Goal: Task Accomplishment & Management: Use online tool/utility

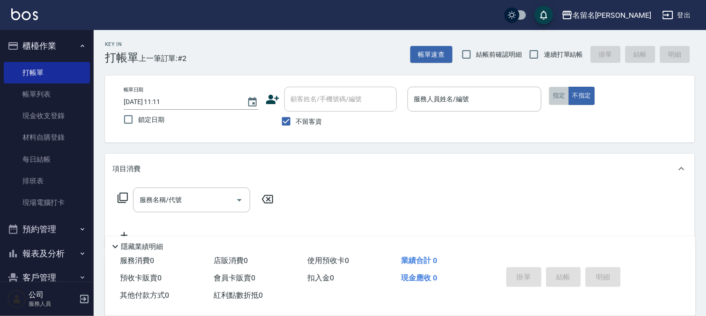
drag, startPoint x: 565, startPoint y: 98, endPoint x: 505, endPoint y: 105, distance: 59.9
click at [564, 97] on button "指定" at bounding box center [559, 96] width 20 height 18
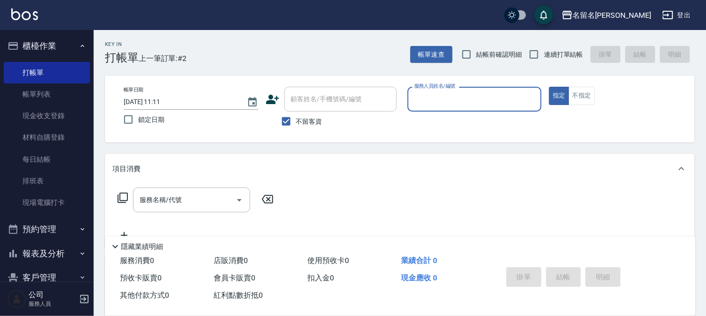
drag, startPoint x: 499, startPoint y: 109, endPoint x: 507, endPoint y: 102, distance: 11.3
click at [499, 108] on div "服務人員姓名/編號" at bounding box center [475, 99] width 134 height 25
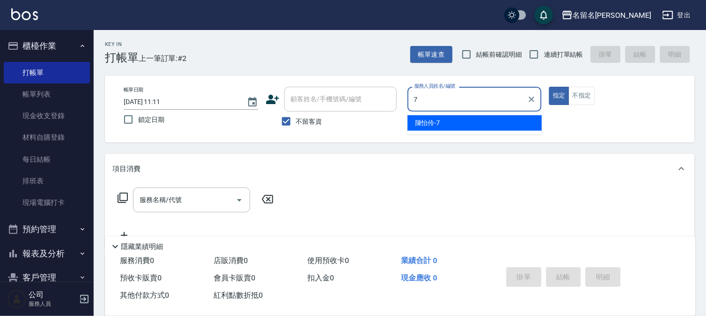
type input "7"
type button "true"
type input "陳怡伶-7"
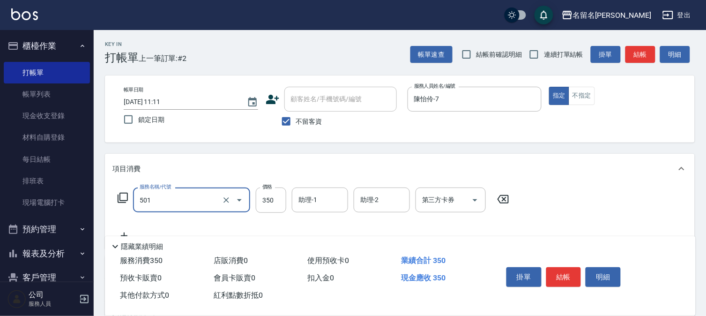
type input "P.S洗髮(501)"
type input "300"
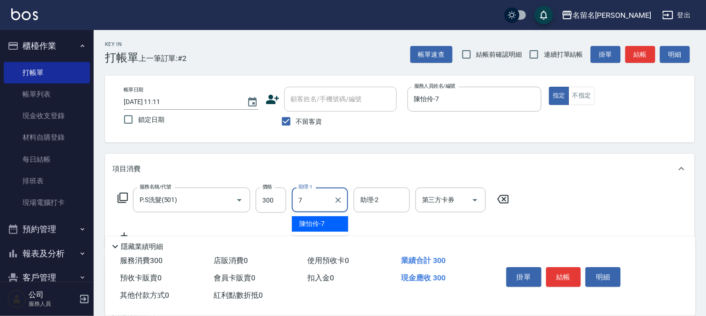
type input "陳怡伶-7"
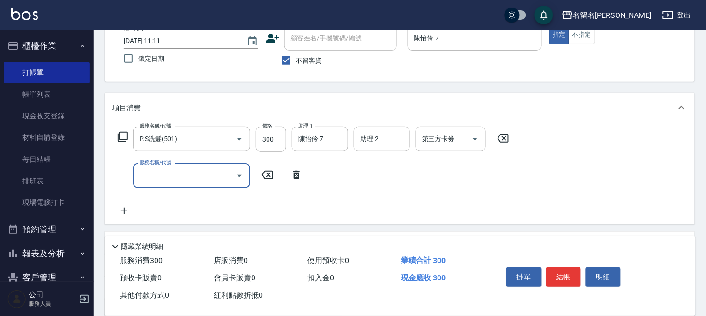
scroll to position [156, 0]
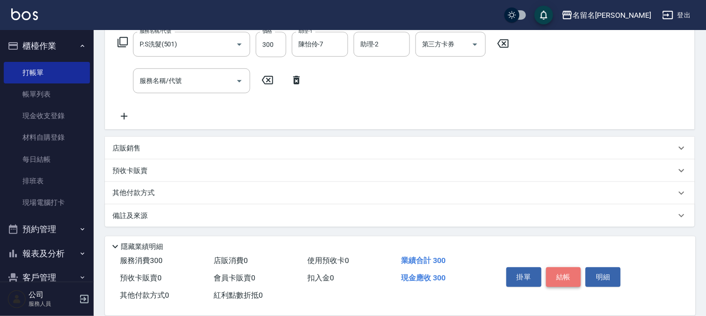
click at [566, 272] on button "結帳" at bounding box center [563, 277] width 35 height 20
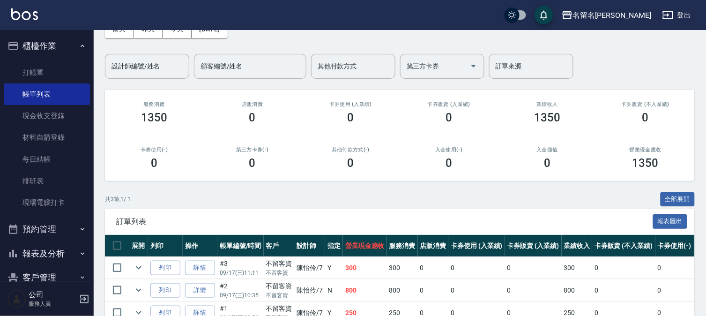
scroll to position [108, 0]
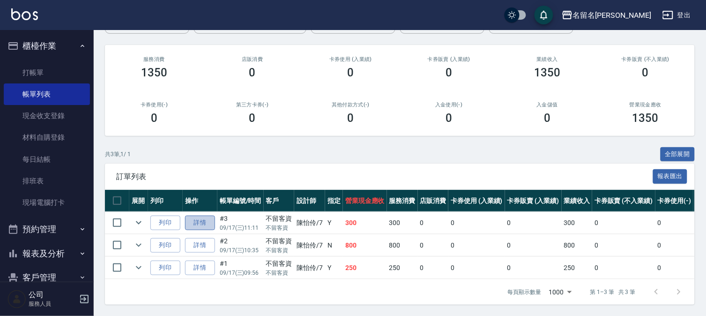
click at [205, 217] on link "詳情" at bounding box center [200, 223] width 30 height 15
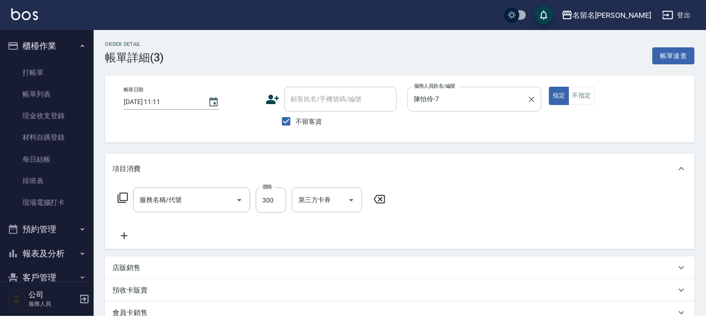
type input "[DATE] 11:11"
checkbox input "true"
type input "陳怡伶-7"
type input "P.S洗髮(501)"
click at [484, 103] on input "陳怡伶-7" at bounding box center [468, 99] width 112 height 16
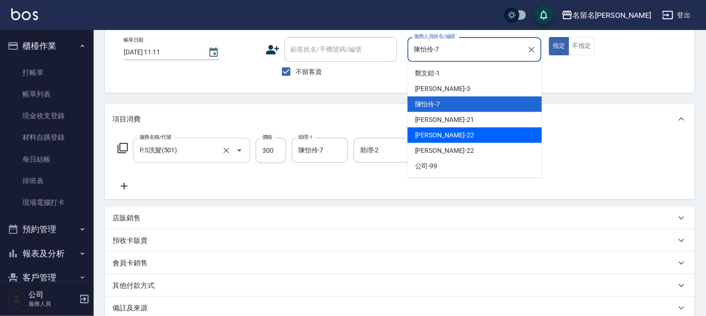
scroll to position [49, 0]
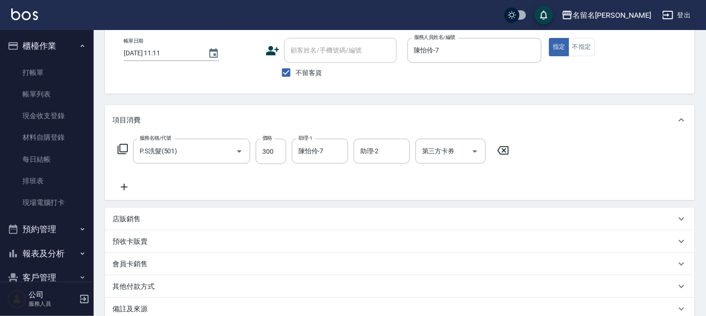
click at [125, 186] on icon at bounding box center [124, 187] width 7 height 7
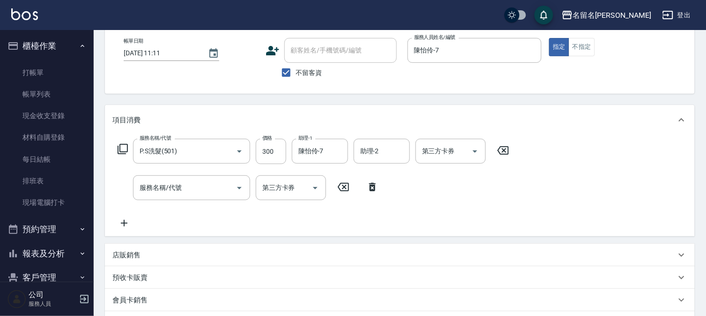
click at [120, 223] on icon at bounding box center [123, 222] width 23 height 11
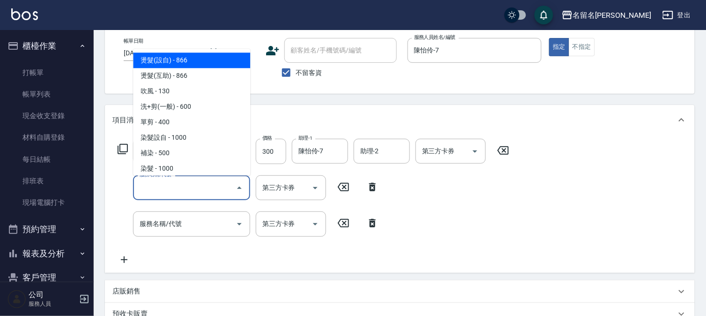
click at [169, 190] on input "服務名稱/代號" at bounding box center [184, 187] width 95 height 16
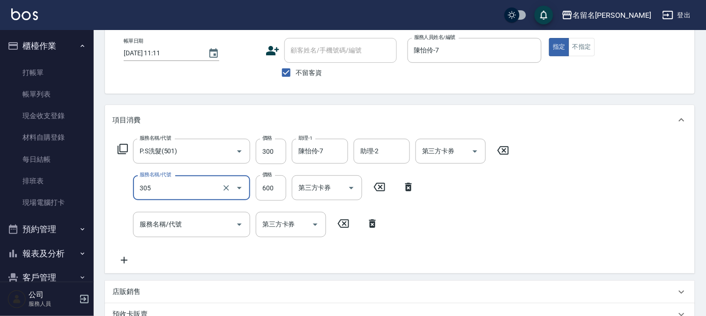
type input "洗+剪(一般)(305)"
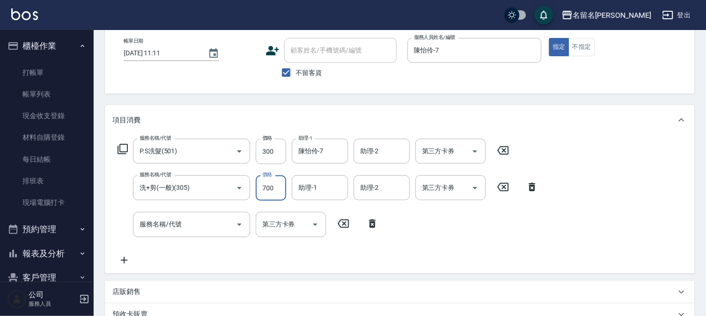
type input "700"
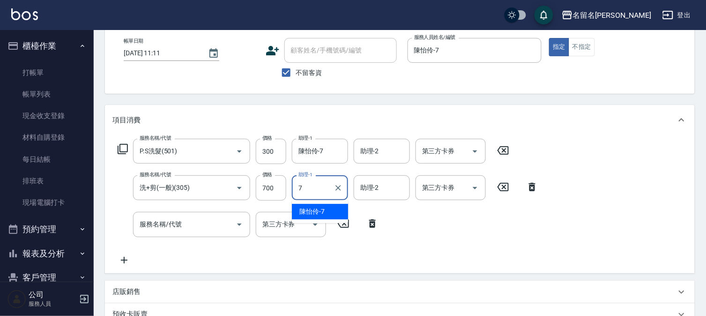
type input "陳怡伶-7"
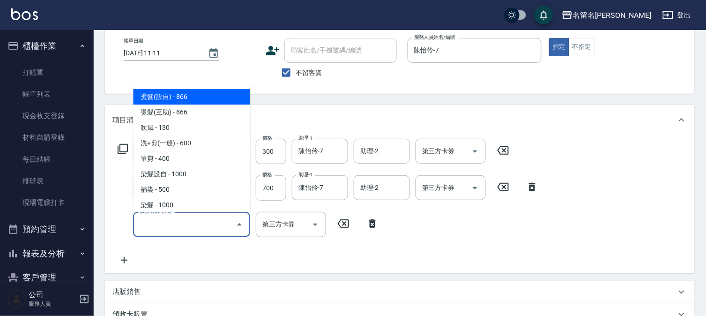
click at [190, 217] on input "服務名稱/代號" at bounding box center [184, 224] width 95 height 16
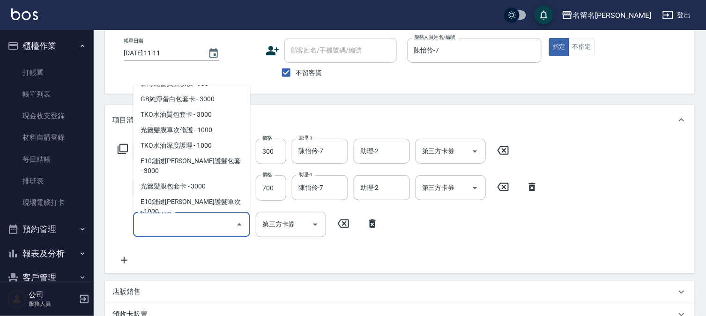
scroll to position [573, 0]
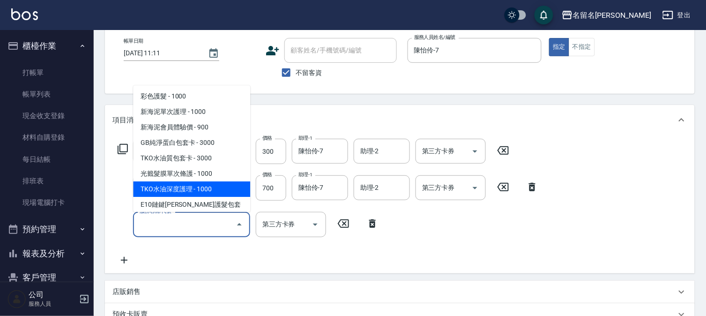
click at [194, 190] on span "TKO水油深度護理 - 1000" at bounding box center [191, 189] width 117 height 15
type input "TKO水油深度護理(621)"
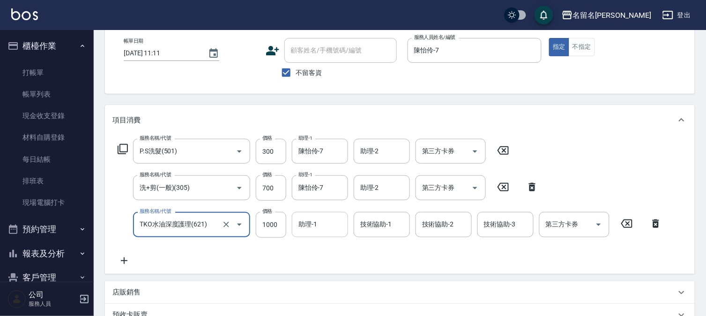
click at [311, 218] on div "助理-1 助理-1" at bounding box center [320, 224] width 56 height 25
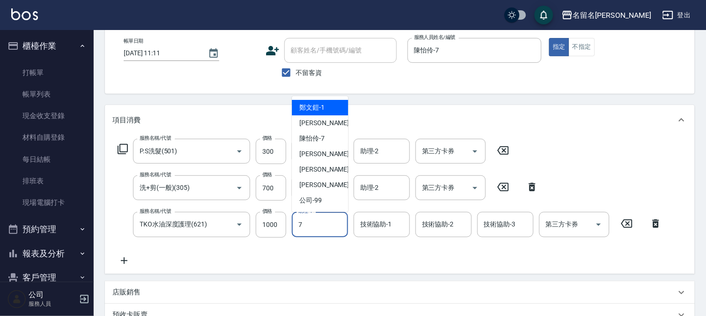
type input "陳怡伶-7"
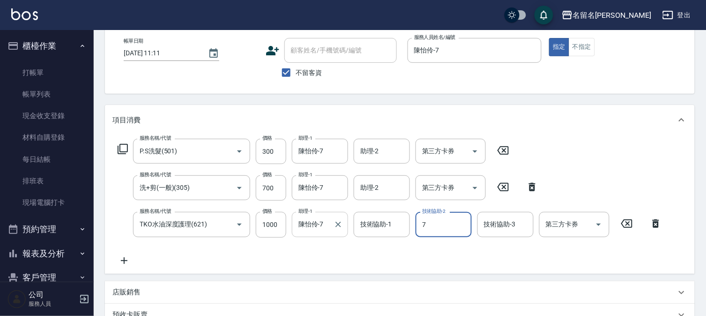
type input "陳怡伶-7"
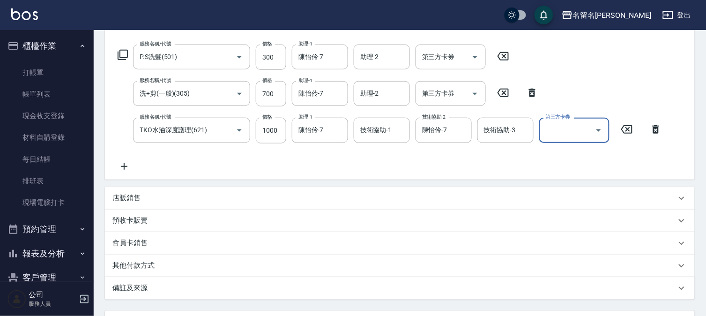
scroll to position [153, 0]
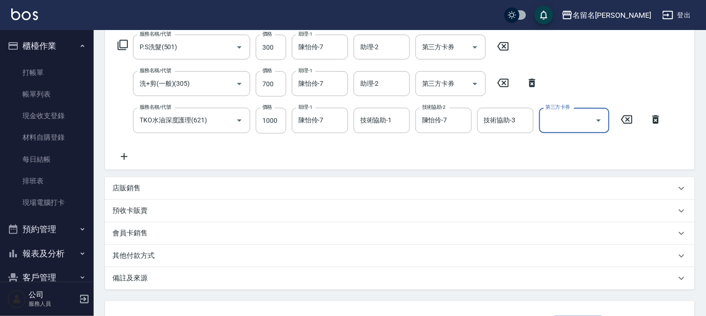
click at [134, 184] on p "店販銷售" at bounding box center [126, 188] width 28 height 10
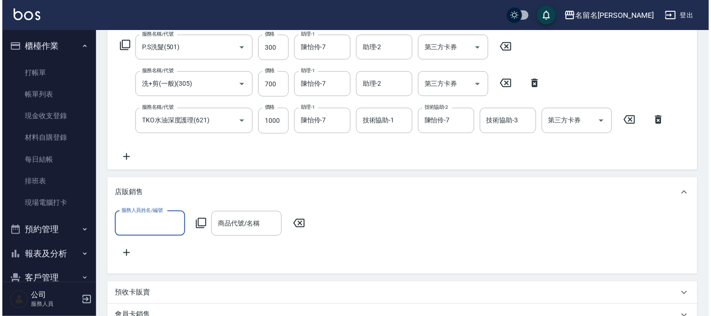
scroll to position [0, 0]
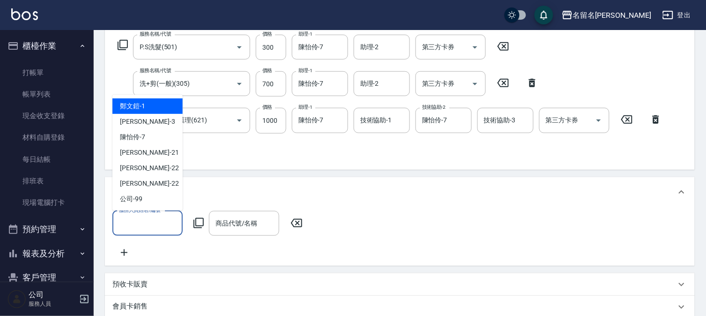
click at [149, 223] on input "服務人員姓名/編號" at bounding box center [148, 223] width 62 height 16
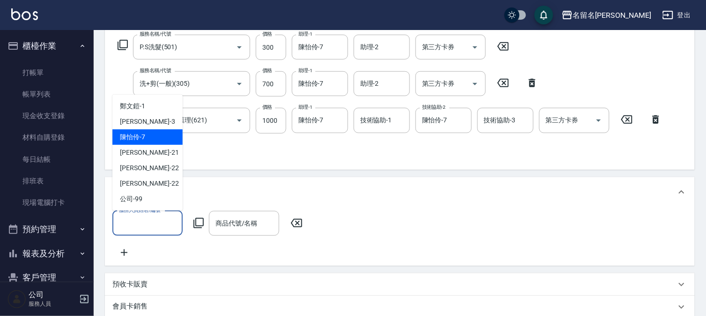
click at [160, 139] on div "[PERSON_NAME]-7" at bounding box center [147, 136] width 70 height 15
type input "陳怡伶-7"
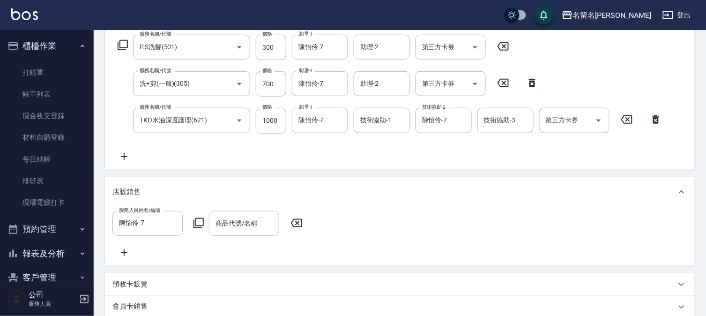
click at [200, 223] on icon at bounding box center [198, 222] width 11 height 11
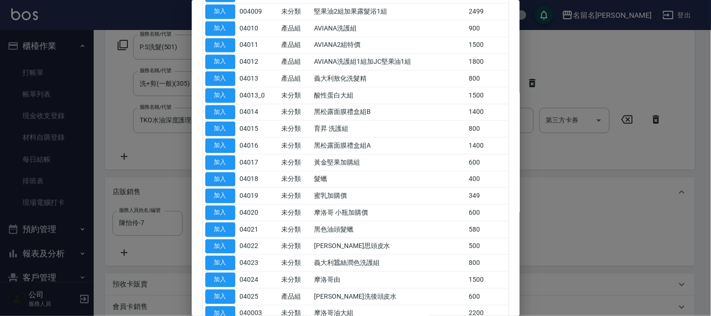
scroll to position [612, 0]
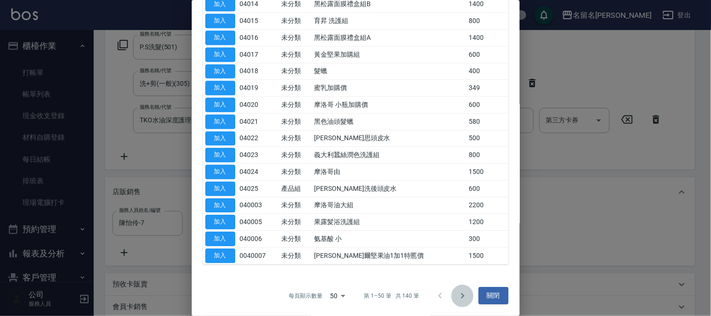
click at [457, 296] on icon "Go to next page" at bounding box center [462, 295] width 11 height 11
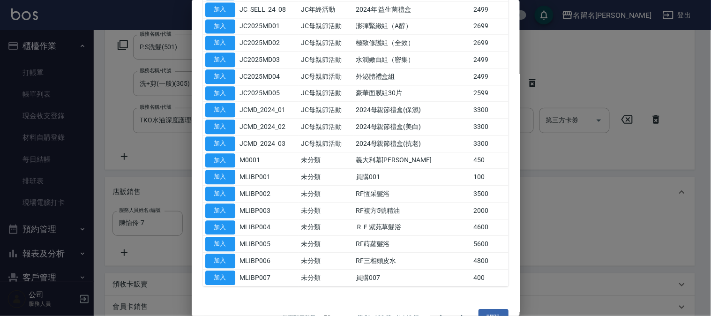
scroll to position [545, 0]
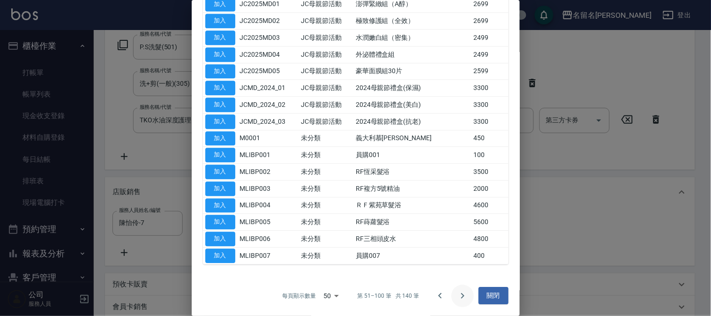
click at [457, 295] on icon "Go to next page" at bounding box center [462, 295] width 11 height 11
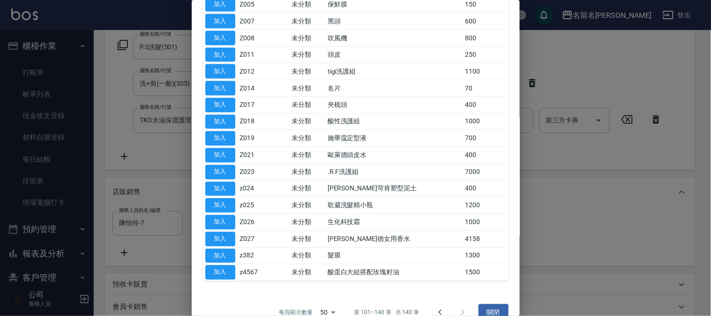
scroll to position [377, 0]
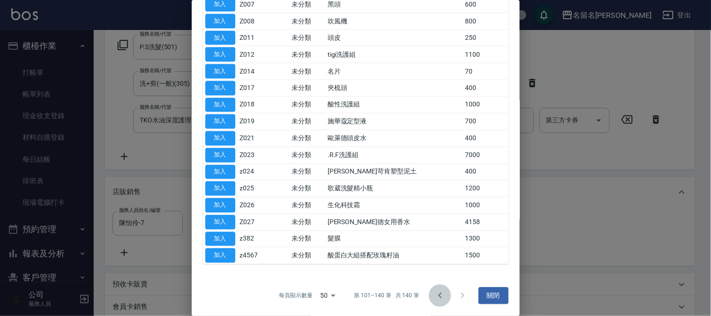
click at [438, 295] on icon "Go to previous page" at bounding box center [439, 296] width 3 height 6
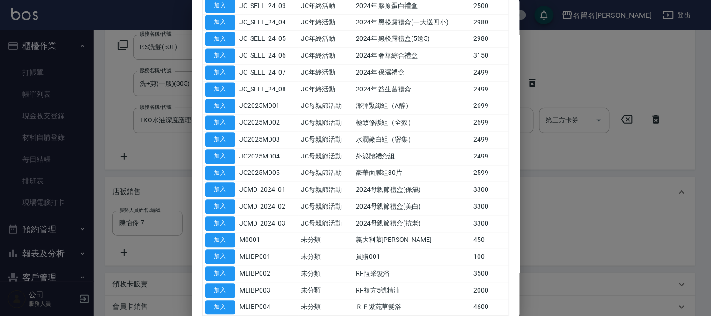
scroll to position [533, 0]
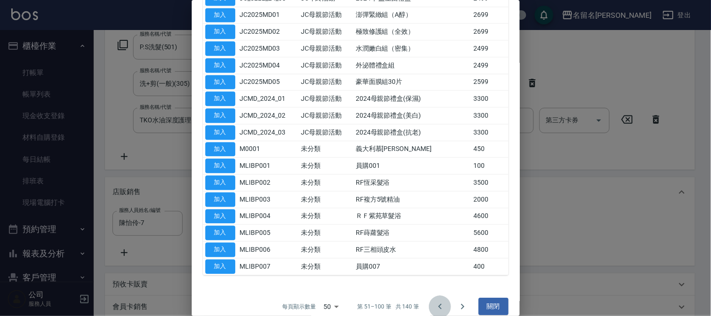
click at [438, 305] on icon "Go to previous page" at bounding box center [439, 306] width 3 height 6
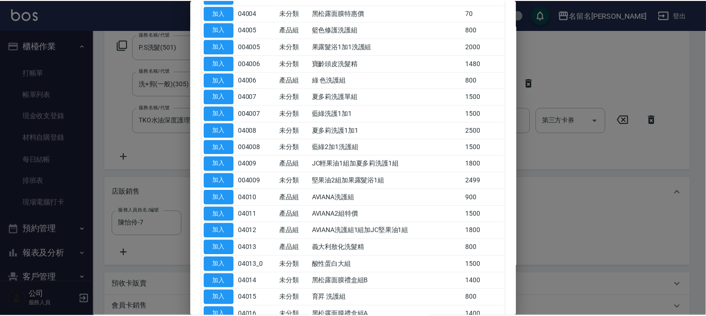
scroll to position [325, 0]
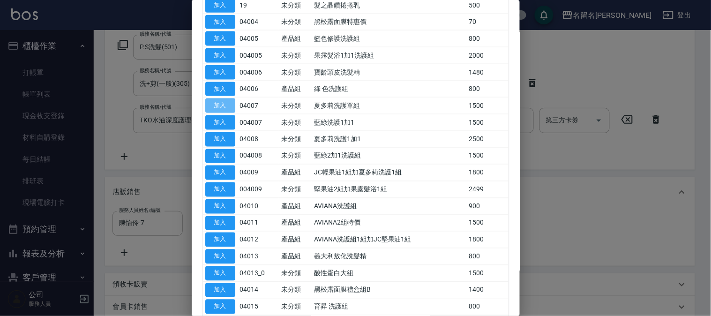
click at [228, 102] on button "加入" at bounding box center [220, 105] width 30 height 15
type input "夏多莉洗護單組"
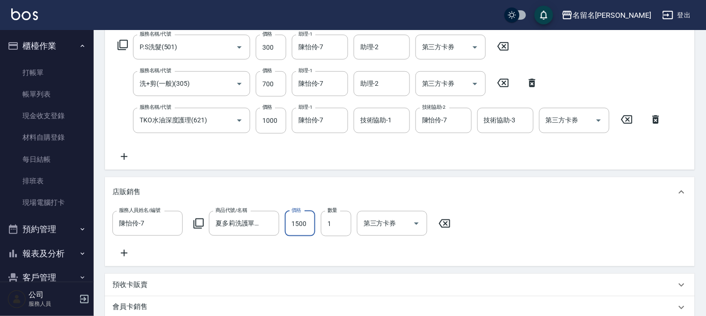
click at [299, 220] on input "1500" at bounding box center [300, 223] width 30 height 25
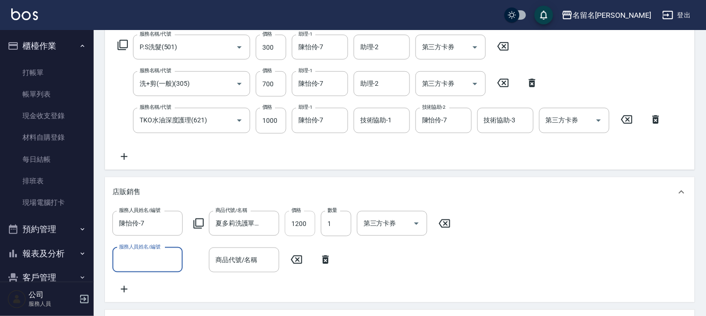
click at [298, 223] on input "1200" at bounding box center [300, 223] width 30 height 25
click at [309, 226] on input "1200" at bounding box center [300, 223] width 30 height 25
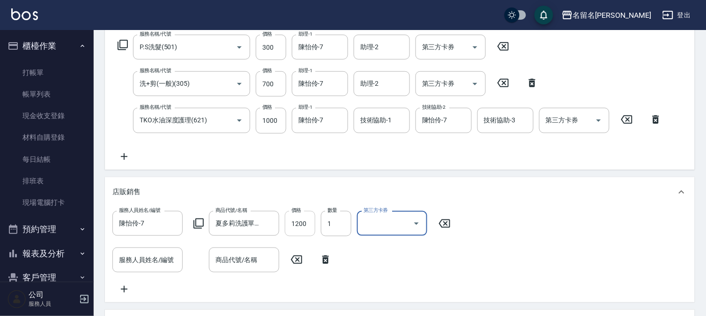
click at [305, 216] on input "1200" at bounding box center [300, 223] width 30 height 25
type input "1250"
click at [273, 84] on input "700" at bounding box center [271, 83] width 30 height 25
type input "650"
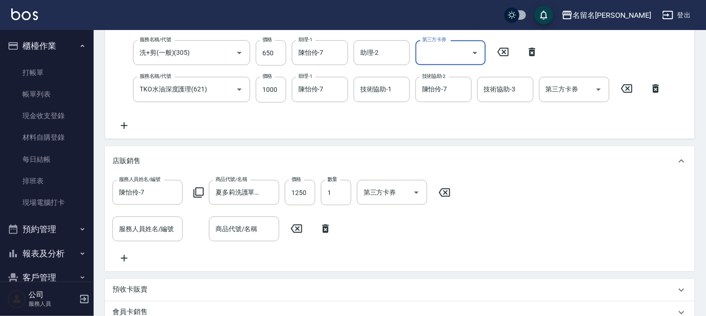
scroll to position [292, 0]
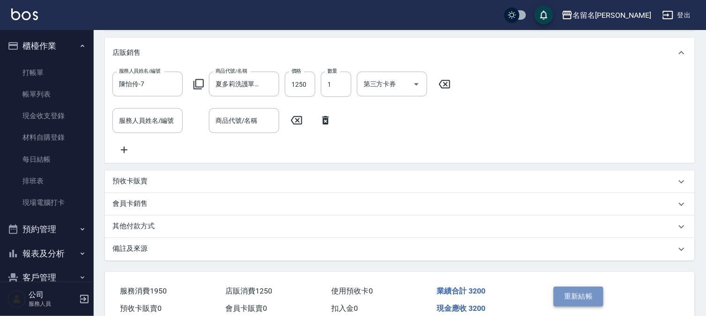
click at [561, 300] on button "重新結帳" at bounding box center [579, 297] width 50 height 20
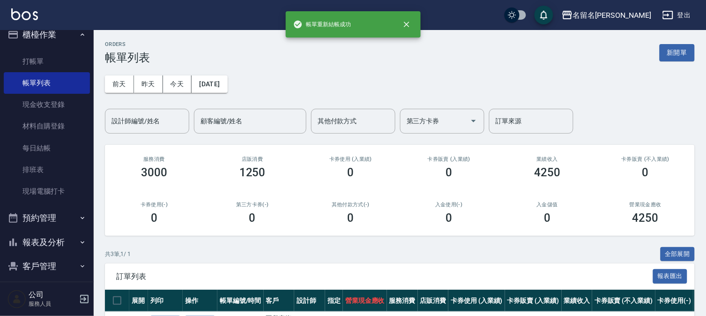
scroll to position [43, 0]
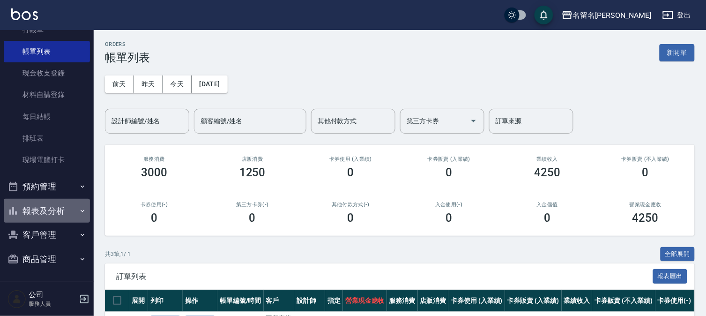
click at [51, 205] on button "報表及分析" at bounding box center [47, 211] width 86 height 24
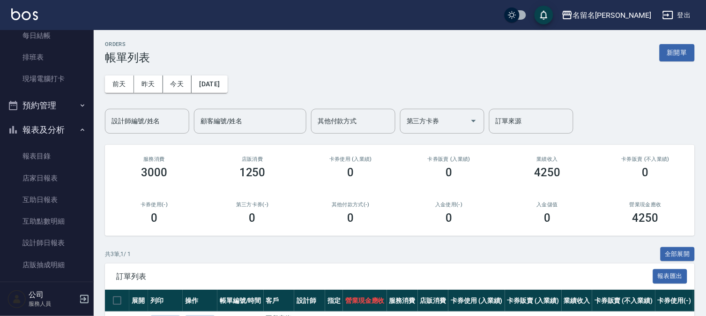
scroll to position [180, 0]
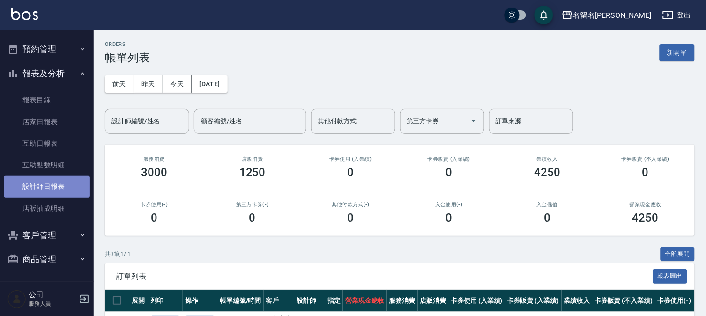
click at [58, 186] on link "設計師日報表" at bounding box center [47, 187] width 86 height 22
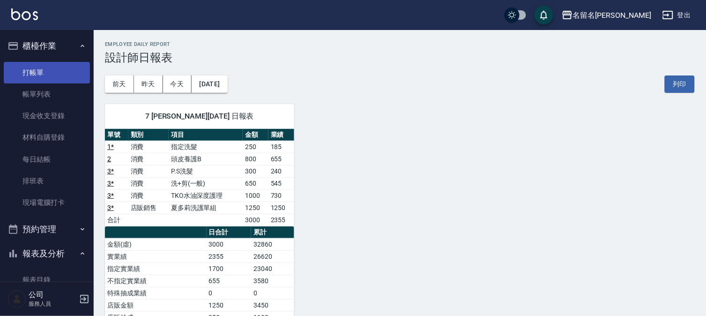
click at [73, 71] on link "打帳單" at bounding box center [47, 73] width 86 height 22
